Goal: Use online tool/utility: Utilize a website feature to perform a specific function

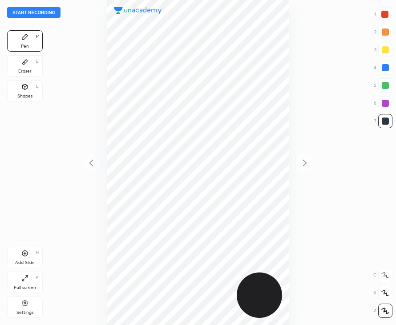
scroll to position [325, 254]
click at [384, 12] on div at bounding box center [384, 14] width 7 height 7
click at [44, 12] on button "Start recording" at bounding box center [33, 12] width 53 height 11
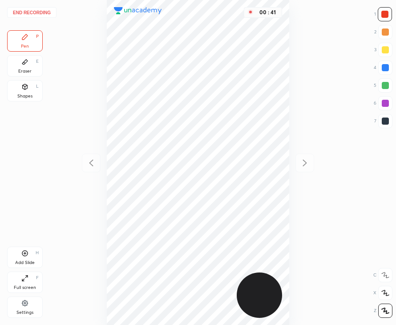
click at [384, 120] on div at bounding box center [385, 120] width 7 height 7
click at [383, 17] on div at bounding box center [384, 14] width 7 height 7
click at [29, 88] on div "Shapes L" at bounding box center [25, 90] width 36 height 21
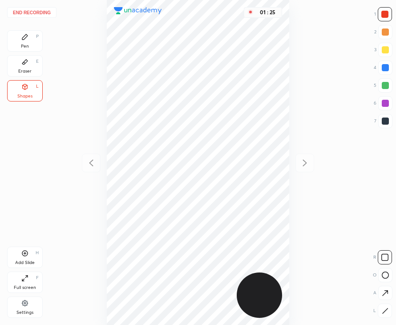
click at [30, 44] on div "Pen P" at bounding box center [25, 40] width 36 height 21
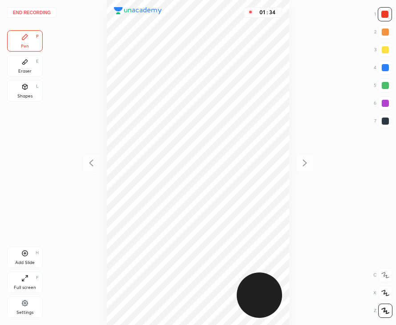
click at [43, 10] on button "End recording" at bounding box center [31, 12] width 49 height 11
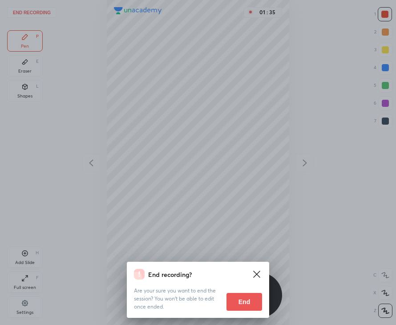
click at [242, 305] on button "End" at bounding box center [244, 302] width 36 height 18
